Goal: Transaction & Acquisition: Obtain resource

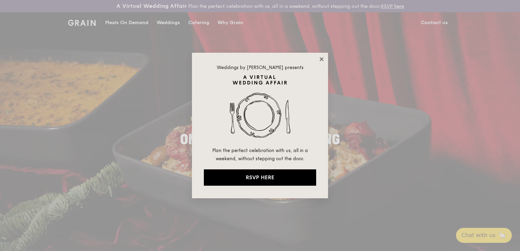
click at [322, 57] on icon at bounding box center [322, 59] width 6 height 6
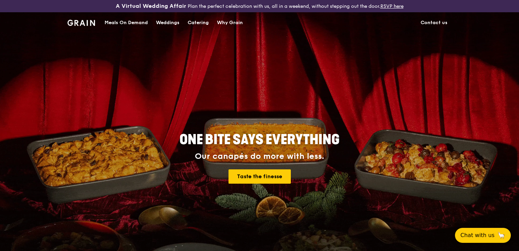
click at [142, 23] on div "Meals On Demand" at bounding box center [126, 23] width 43 height 20
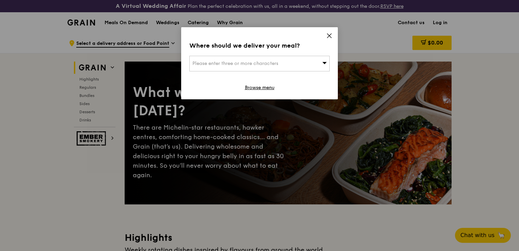
click at [328, 35] on icon at bounding box center [329, 36] width 4 height 4
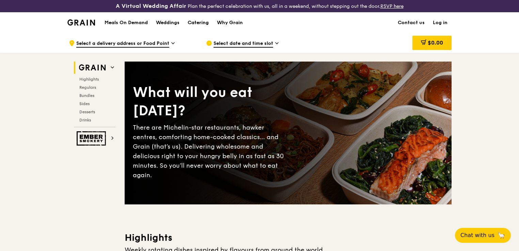
click at [203, 21] on div "Catering" at bounding box center [198, 23] width 21 height 20
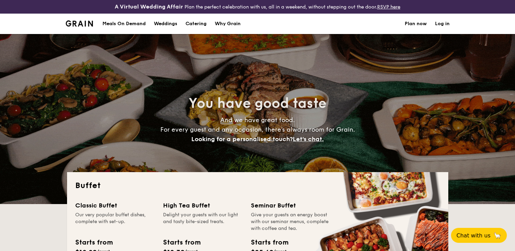
select select
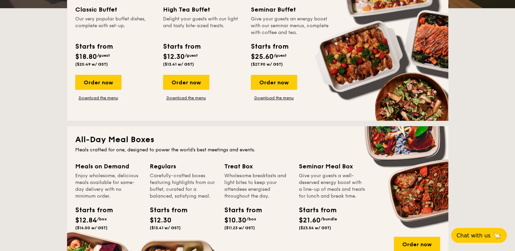
scroll to position [170, 0]
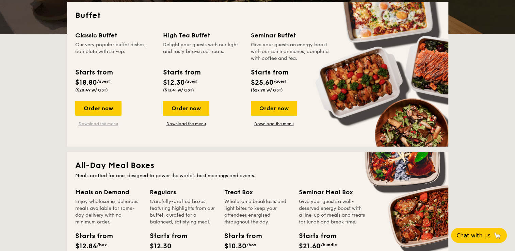
click at [100, 123] on link "Download the menu" at bounding box center [98, 123] width 46 height 5
